Goal: Find specific page/section: Find specific page/section

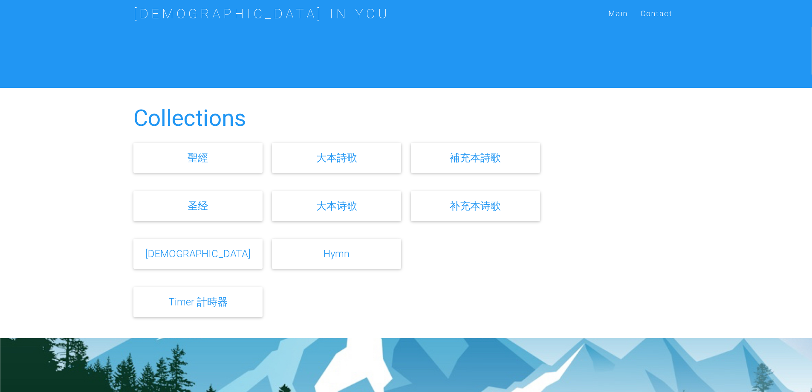
scroll to position [213, 0]
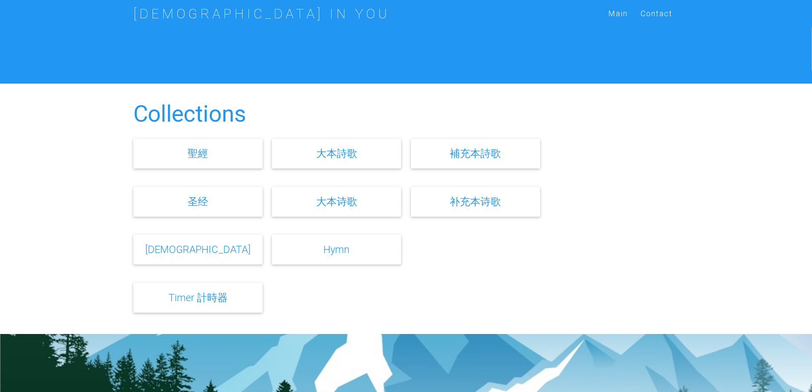
click at [339, 203] on link "大本诗歌" at bounding box center [336, 201] width 41 height 12
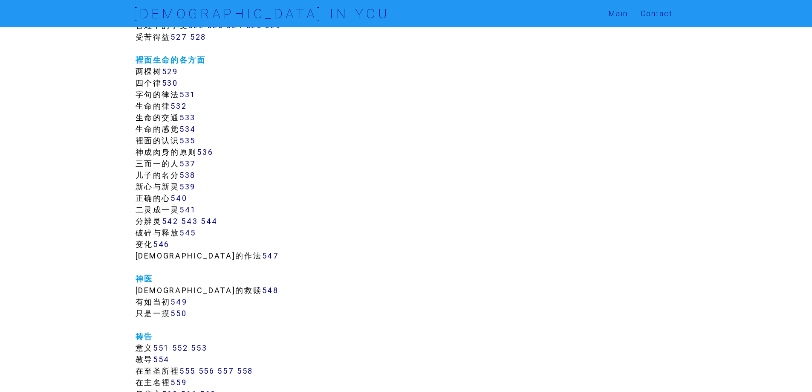
scroll to position [2815, 0]
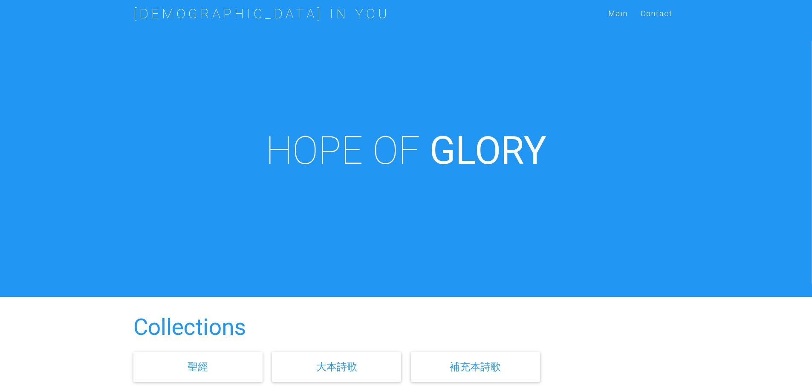
scroll to position [213, 0]
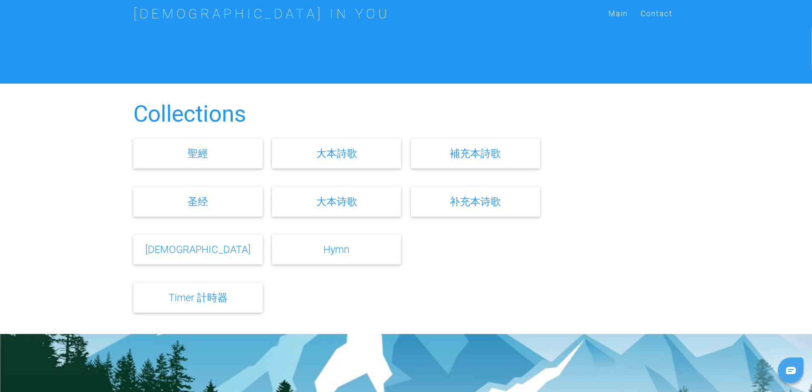
click at [446, 197] on div "补充本诗歌" at bounding box center [475, 202] width 129 height 30
click at [456, 201] on link "补充本诗歌" at bounding box center [475, 201] width 51 height 12
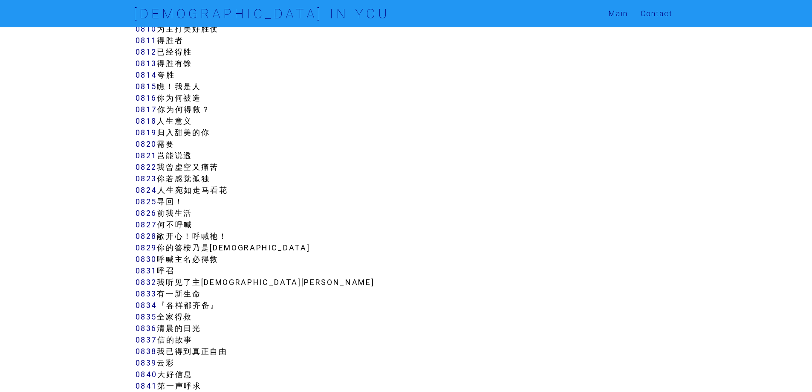
scroll to position [3625, 0]
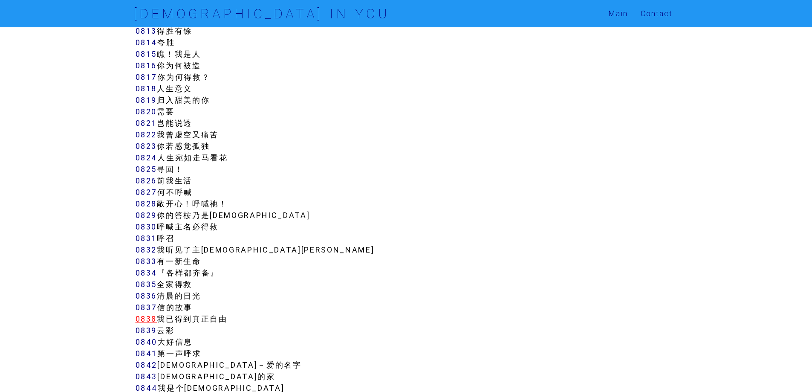
click at [148, 319] on link "0838" at bounding box center [147, 319] width 22 height 10
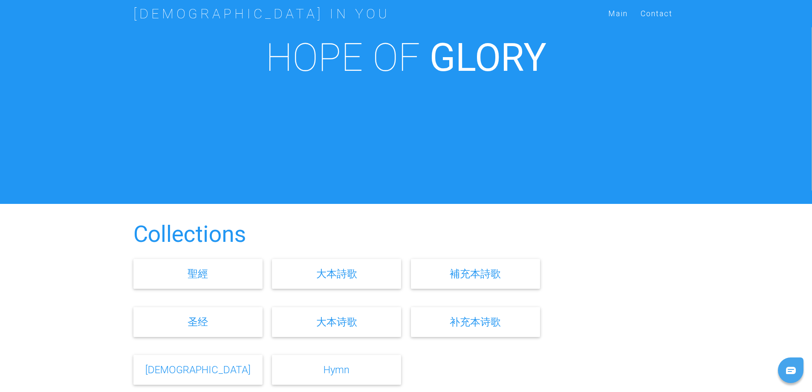
scroll to position [171, 0]
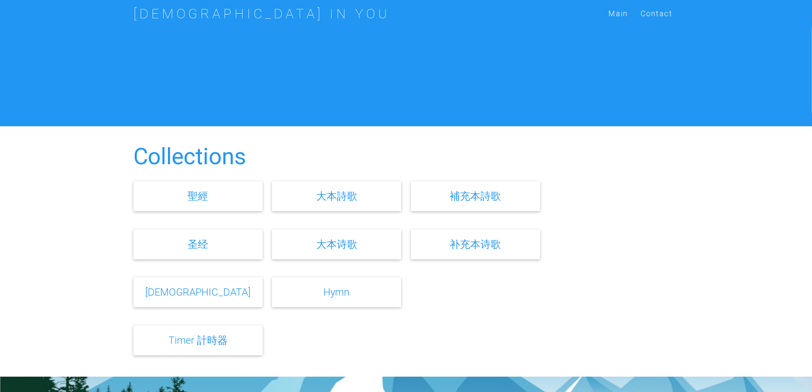
click at [203, 242] on link "圣经" at bounding box center [198, 244] width 20 height 12
